Goal: Task Accomplishment & Management: Complete application form

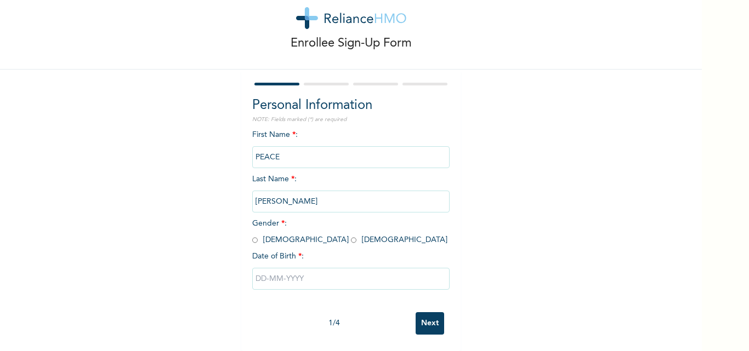
scroll to position [34, 0]
click at [351, 235] on input "radio" at bounding box center [353, 240] width 5 height 10
radio input "true"
click at [257, 272] on input "text" at bounding box center [350, 279] width 197 height 22
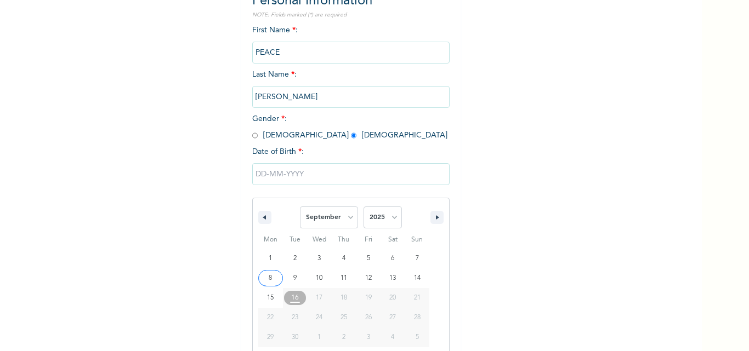
scroll to position [147, 0]
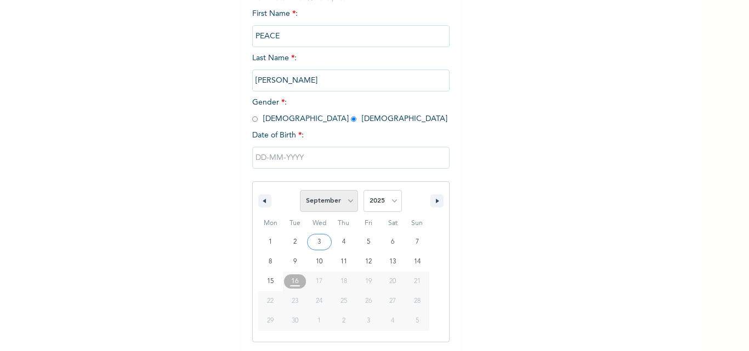
click at [346, 201] on select "January February March April May June July August September October November De…" at bounding box center [329, 201] width 58 height 22
click at [300, 191] on select "January February March April May June July August September October November De…" at bounding box center [329, 201] width 58 height 22
select select "8"
click at [386, 203] on select "2025 2024 2023 2022 2021 2020 2019 2018 2017 2016 2015 2014 2013 2012 2011 2010…" at bounding box center [382, 201] width 38 height 22
select select "1993"
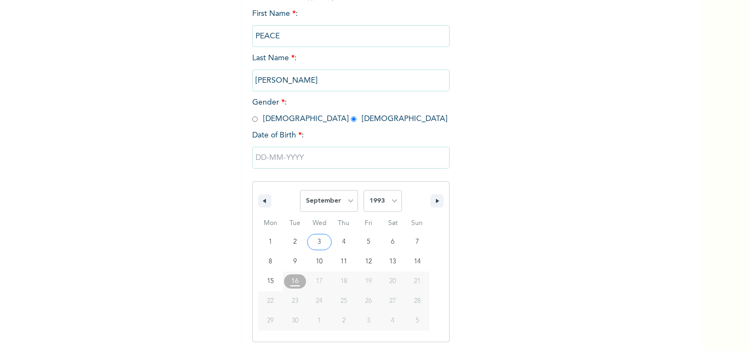
click at [363, 191] on select "2025 2024 2023 2022 2021 2020 2019 2018 2017 2016 2015 2014 2013 2012 2011 2010…" at bounding box center [382, 201] width 38 height 22
click at [344, 201] on select "January February March April May June July August September October November De…" at bounding box center [329, 201] width 58 height 22
select select "11"
click at [300, 191] on select "January February March April May June July August September October November De…" at bounding box center [329, 201] width 58 height 22
type input "[DATE]"
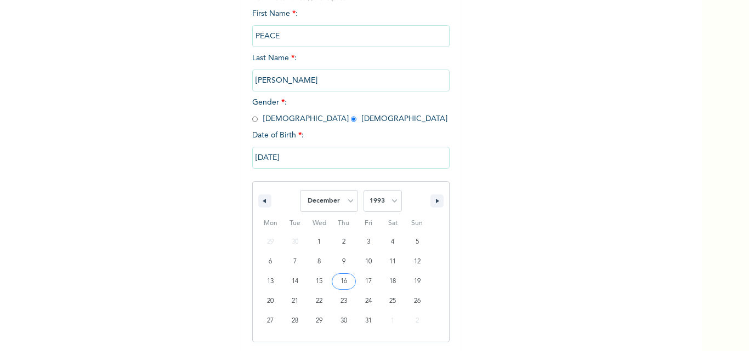
scroll to position [34, 0]
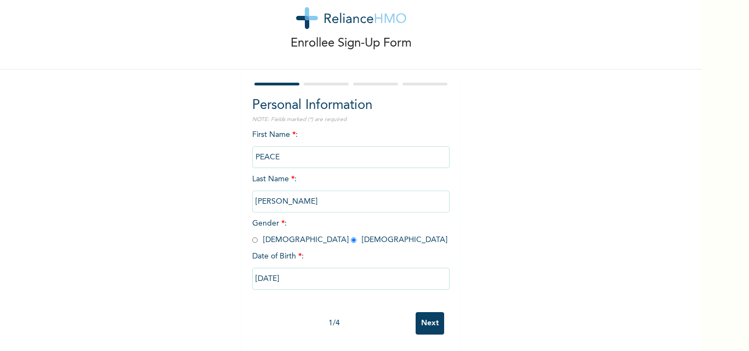
click at [432, 315] on input "Next" at bounding box center [429, 323] width 28 height 22
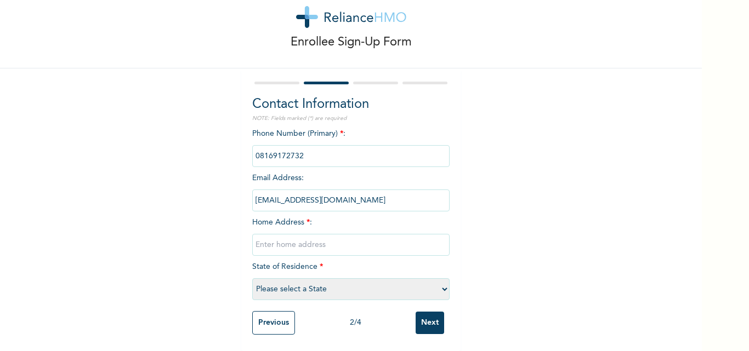
click at [265, 239] on input "text" at bounding box center [350, 245] width 197 height 22
type input "no 2 [PERSON_NAME] estate ajah"
click at [262, 281] on select "Please select a State [PERSON_NAME] (FCT) [PERSON_NAME] Ibom [GEOGRAPHIC_DATA] …" at bounding box center [350, 289] width 197 height 22
select select "25"
click at [252, 278] on select "Please select a State [PERSON_NAME] (FCT) [PERSON_NAME] Ibom [GEOGRAPHIC_DATA] …" at bounding box center [350, 289] width 197 height 22
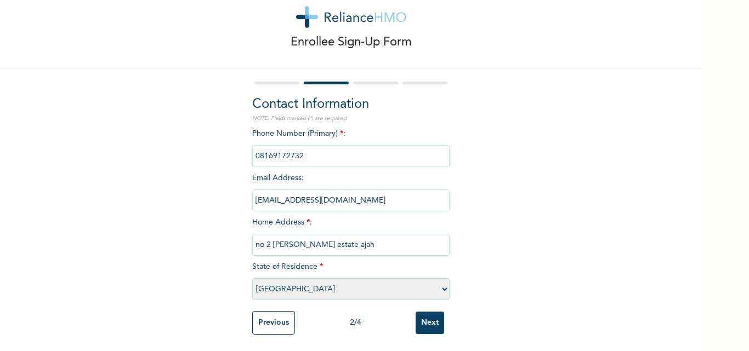
click at [429, 312] on input "Next" at bounding box center [429, 323] width 28 height 22
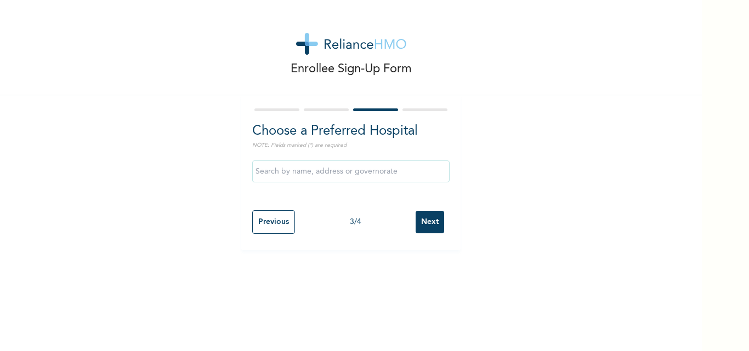
click at [265, 175] on input "text" at bounding box center [350, 172] width 197 height 22
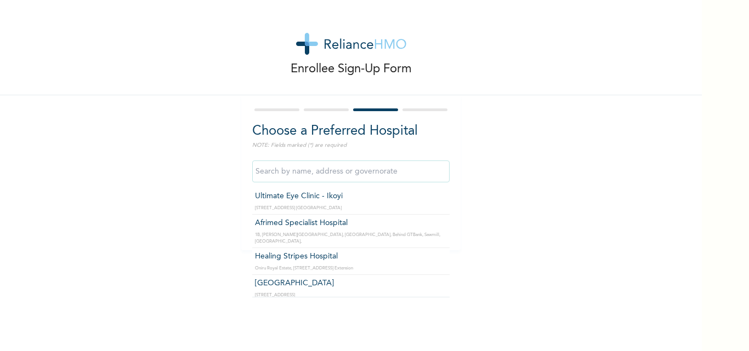
click at [265, 175] on input "text" at bounding box center [350, 172] width 197 height 22
click at [261, 175] on input "text" at bounding box center [350, 172] width 197 height 22
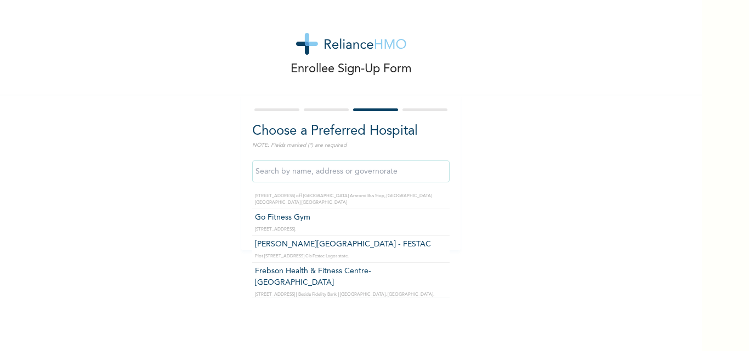
scroll to position [17810, 0]
